Goal: Transaction & Acquisition: Purchase product/service

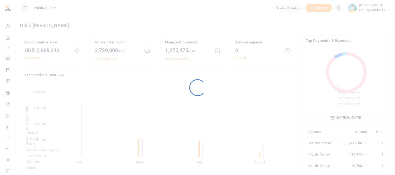
scroll to position [69, 76]
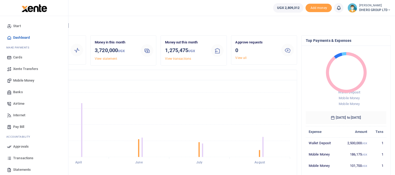
click at [28, 68] on span "Xente Transfers" at bounding box center [25, 68] width 25 height 5
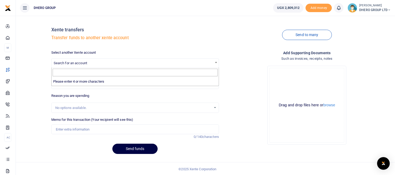
click at [154, 62] on span "Search for an account" at bounding box center [135, 63] width 167 height 8
click at [123, 62] on span "Search for an account" at bounding box center [135, 63] width 167 height 8
click at [85, 61] on span "Search for an account" at bounding box center [70, 63] width 33 height 4
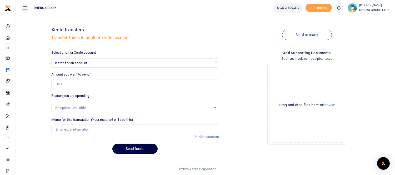
click at [214, 62] on span at bounding box center [215, 62] width 5 height 7
click at [217, 62] on span at bounding box center [215, 62] width 5 height 7
click at [195, 63] on span "Search for an account" at bounding box center [135, 63] width 167 height 8
click at [77, 64] on span "Search for an account" at bounding box center [70, 63] width 33 height 4
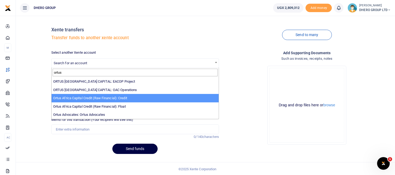
type input "ortus"
select select "3144"
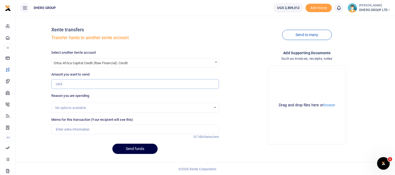
click at [112, 84] on input "Amount you want to send" at bounding box center [135, 84] width 168 height 10
type input "2,500,000"
click at [146, 107] on div "No options available." at bounding box center [133, 107] width 156 height 5
click at [216, 107] on div "No options available." at bounding box center [135, 108] width 167 height 6
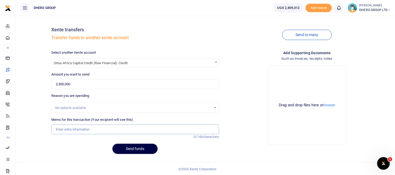
click at [141, 130] on input "Memo for this transaction (Your recipient will see this)" at bounding box center [135, 129] width 168 height 10
type input "Dhero Group Ltd payment to Ortus"
click at [135, 150] on button "Send funds" at bounding box center [134, 149] width 45 height 10
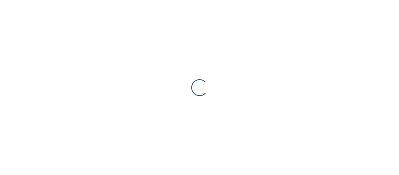
select select
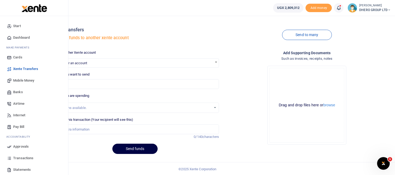
click at [23, 158] on span "Transactions" at bounding box center [23, 157] width 20 height 5
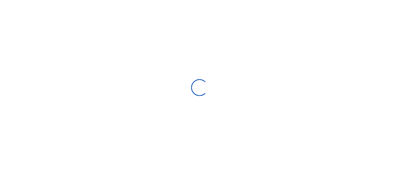
select select
type input "07/13/2025 - 08/11/2025"
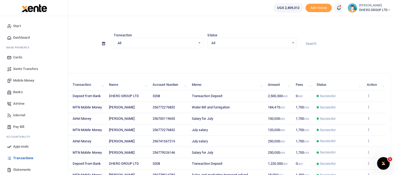
click at [24, 148] on span "Approvals" at bounding box center [21, 146] width 16 height 5
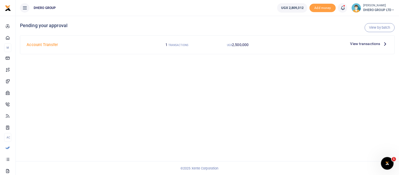
click at [358, 43] on span "View transactions" at bounding box center [365, 44] width 30 height 6
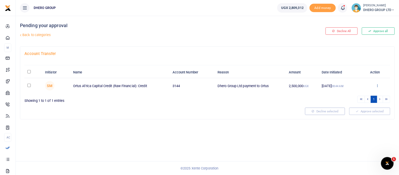
click at [379, 85] on icon at bounding box center [377, 86] width 3 height 4
click at [359, 95] on link "Approve" at bounding box center [359, 93] width 42 height 7
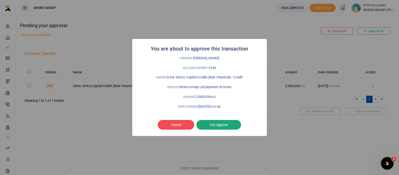
click at [217, 126] on button "Yes approve" at bounding box center [218, 125] width 45 height 10
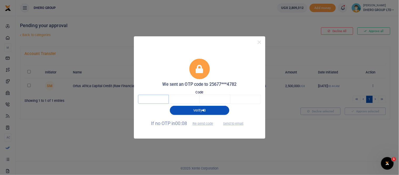
click at [161, 96] on input "text" at bounding box center [153, 99] width 31 height 9
type input "6"
type input "8"
type input "6"
type input "7"
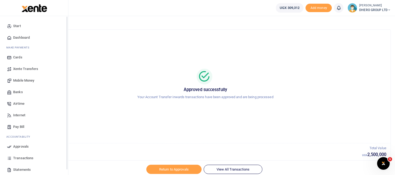
click at [23, 159] on span "Transactions" at bounding box center [23, 157] width 20 height 5
